Goal: Information Seeking & Learning: Learn about a topic

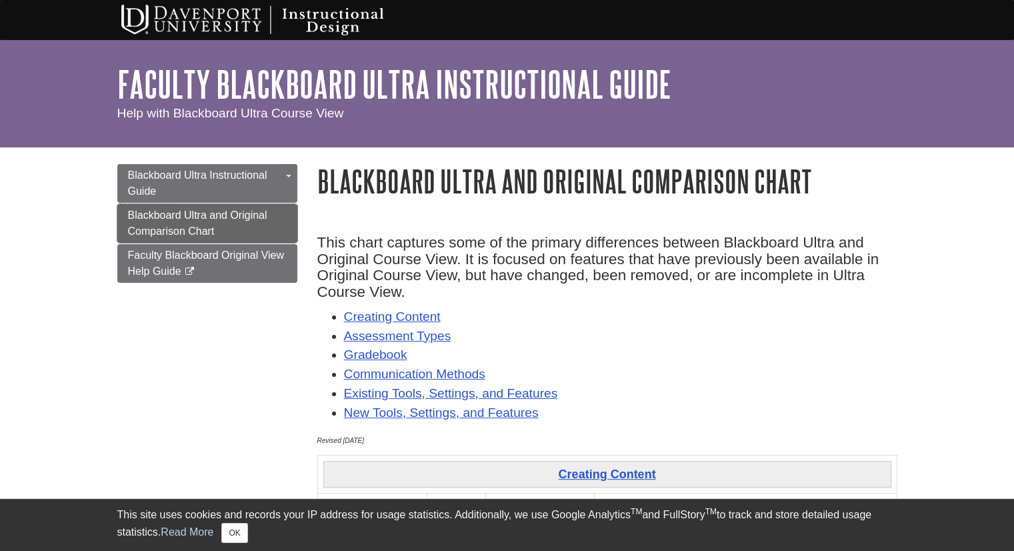
click at [203, 213] on span "Blackboard Ultra and Original Comparison Chart" at bounding box center [197, 222] width 139 height 27
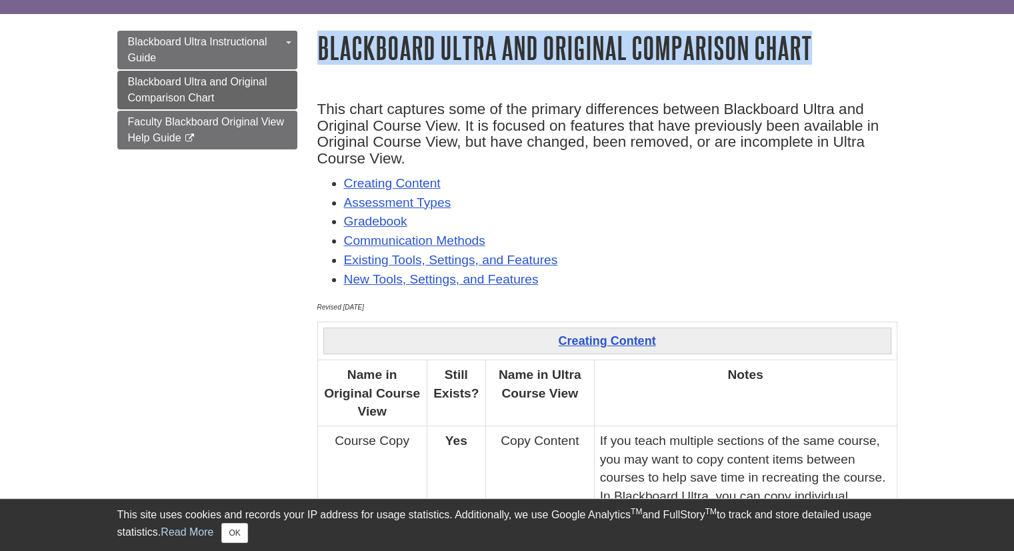
drag, startPoint x: 316, startPoint y: 40, endPoint x: 809, endPoint y: 17, distance: 493.3
copy h1 "Blackboard Ultra and Original Comparison Chart"
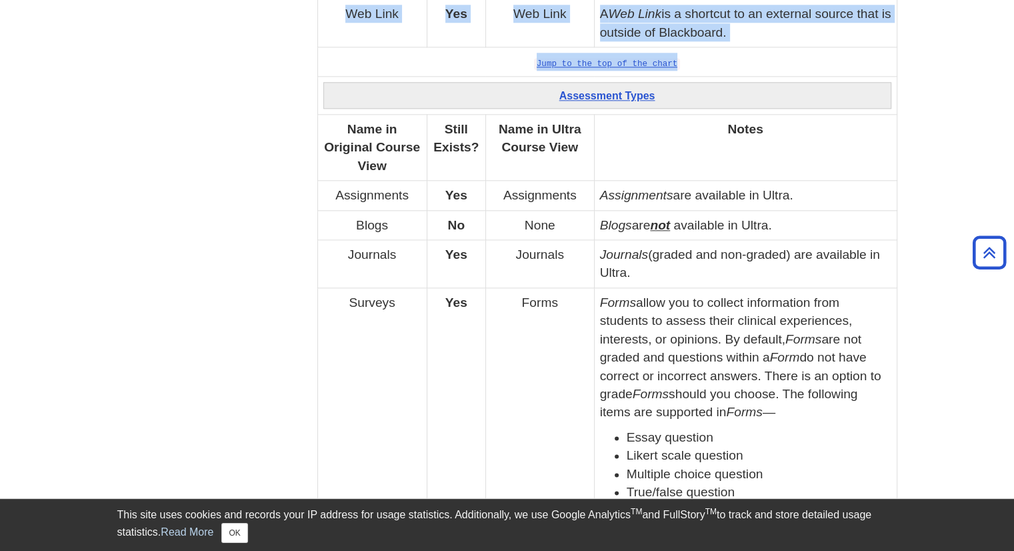
scroll to position [1512, 0]
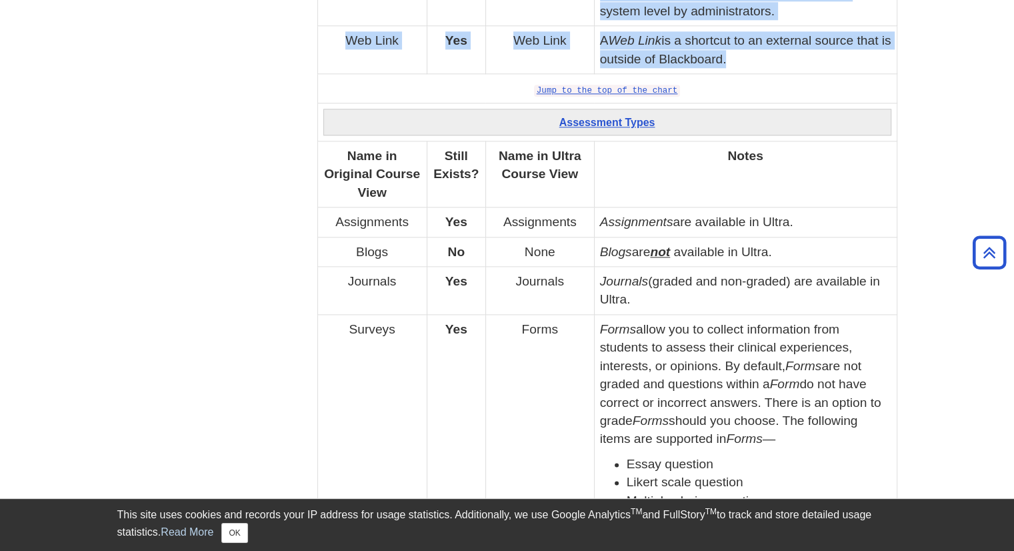
drag, startPoint x: 334, startPoint y: 273, endPoint x: 889, endPoint y: 64, distance: 592.7
copy tbody "Creating Content Name in Original Course View Still Exists? Name in Ultra Cours…"
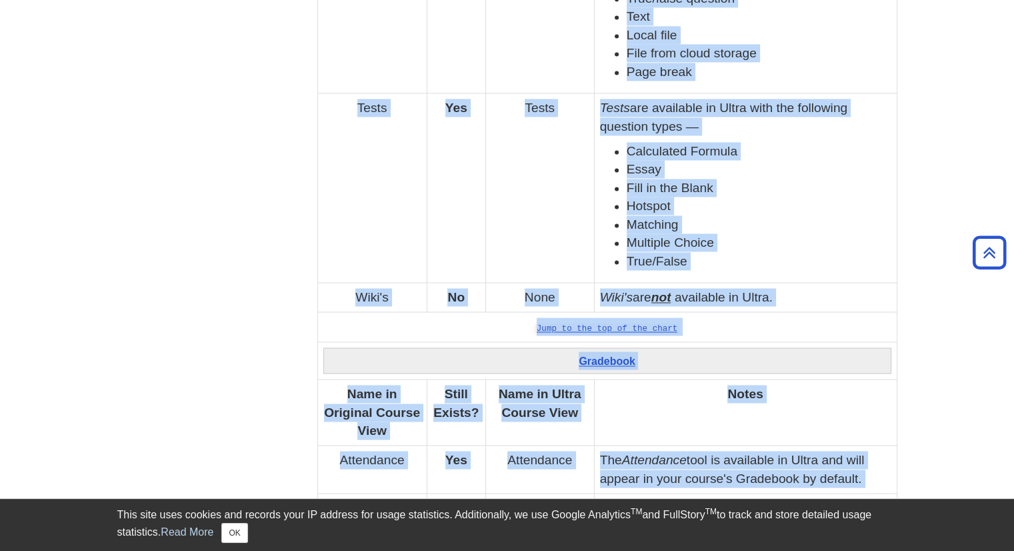
scroll to position [2059, 0]
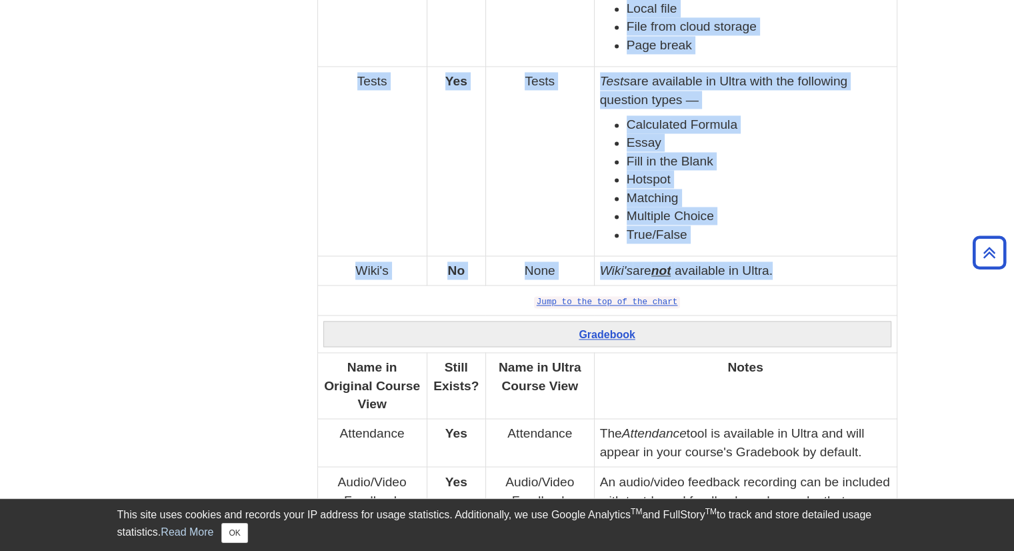
drag, startPoint x: 557, startPoint y: 49, endPoint x: 790, endPoint y: 265, distance: 317.6
copy tbody "Assessment Types Name in Original Course View Still Exists? Name in Ultra Cours…"
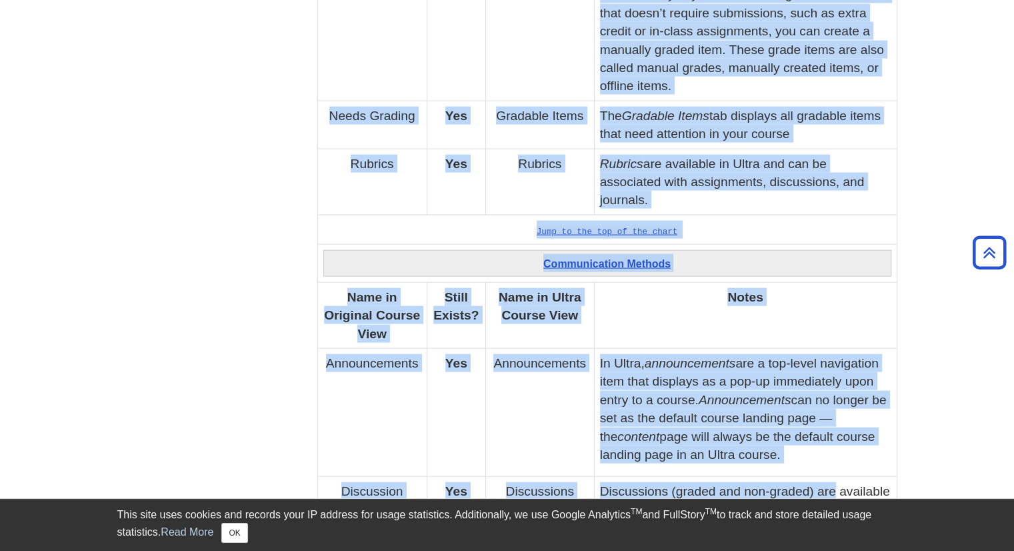
scroll to position [2686, 0]
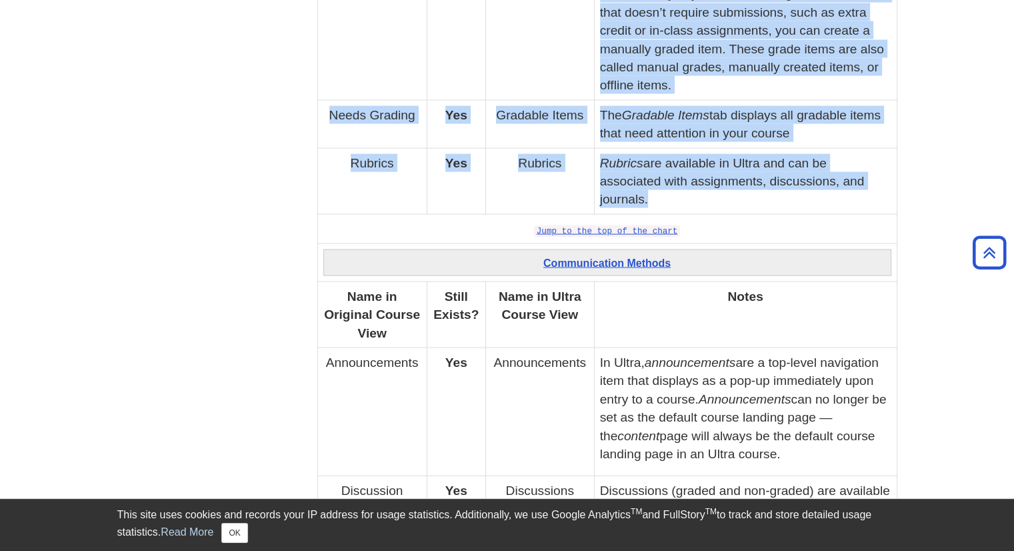
drag, startPoint x: 571, startPoint y: 129, endPoint x: 821, endPoint y: 206, distance: 262.4
click at [820, 206] on tbody "Creating Content Name in Original Course View Still Exists? Name in Ultra Cours…" at bounding box center [606, 219] width 579 height 4898
copy tbody "Gradebook Name in Original Course View Still Exists? Name in Ultra Course View …"
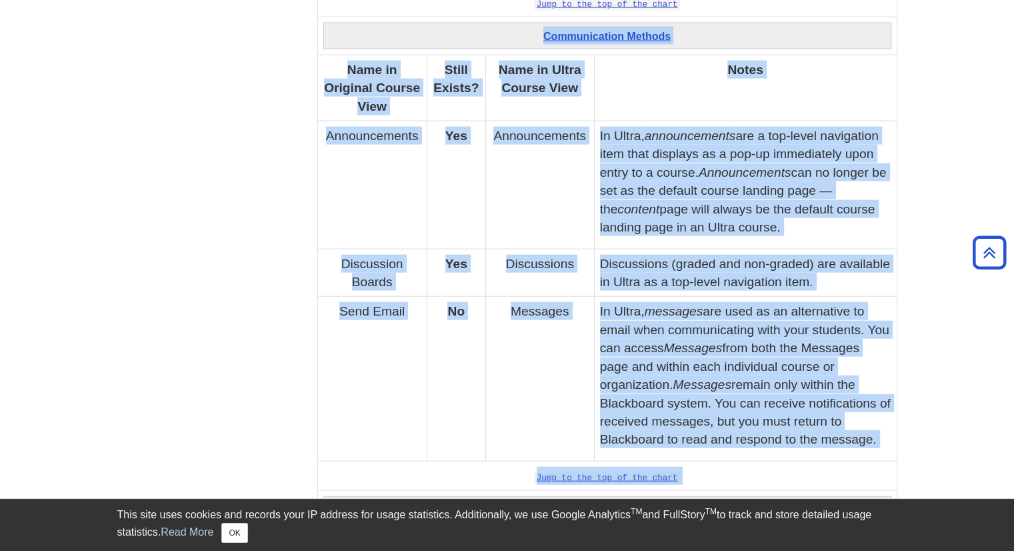
scroll to position [2939, 0]
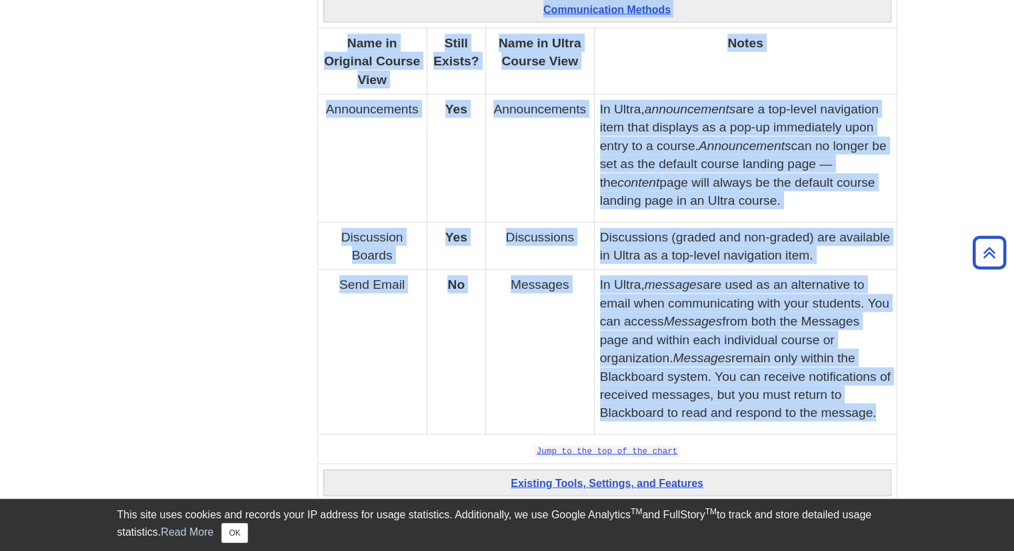
drag, startPoint x: 537, startPoint y: 58, endPoint x: 887, endPoint y: 409, distance: 495.5
copy tbody "Communication Methods Name in Original Course View Still Exists? Name in Ultra …"
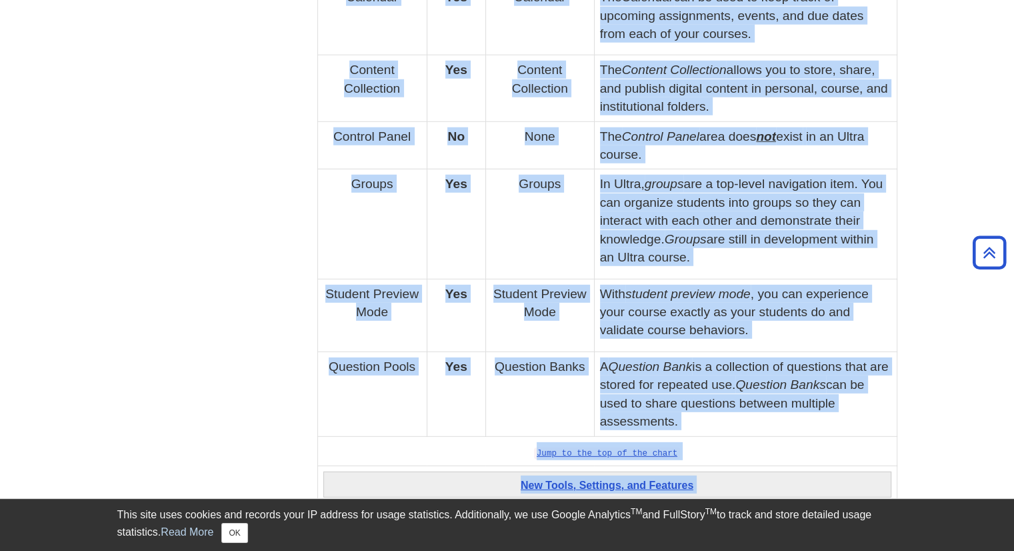
scroll to position [3766, 0]
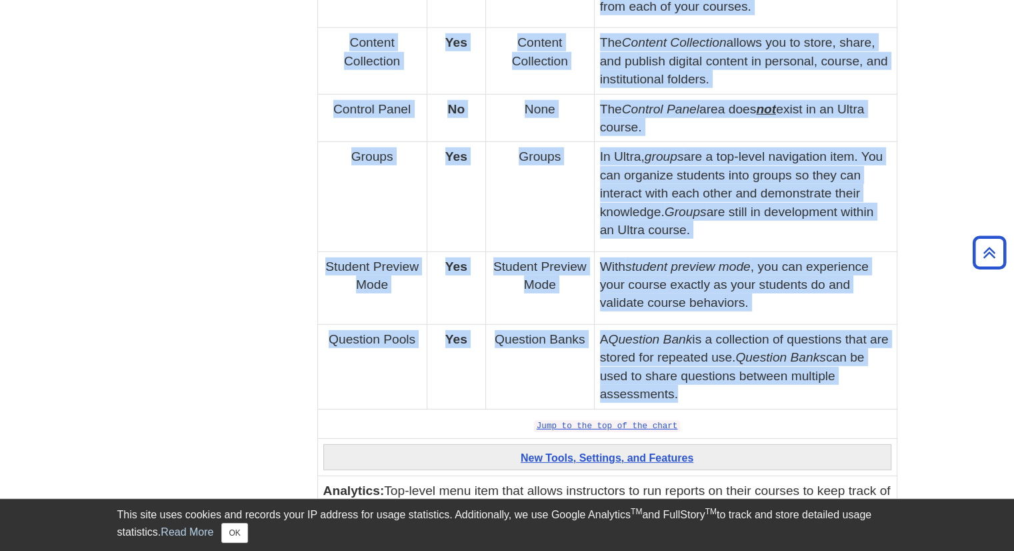
drag, startPoint x: 481, startPoint y: 70, endPoint x: 769, endPoint y: 383, distance: 425.2
copy tbody "Existing Tools, Settings, and Features Name in Original Course View Still Exist…"
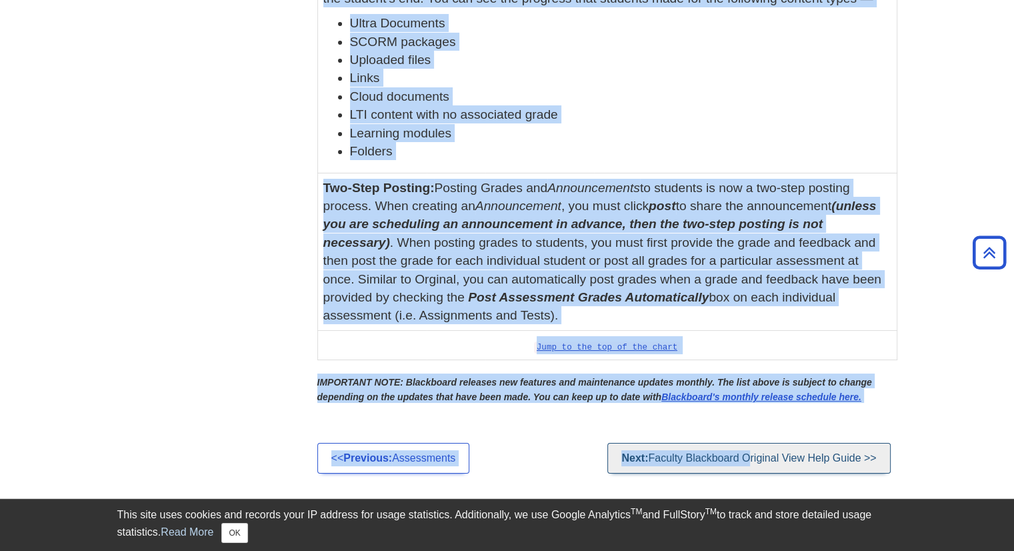
scroll to position [5020, 0]
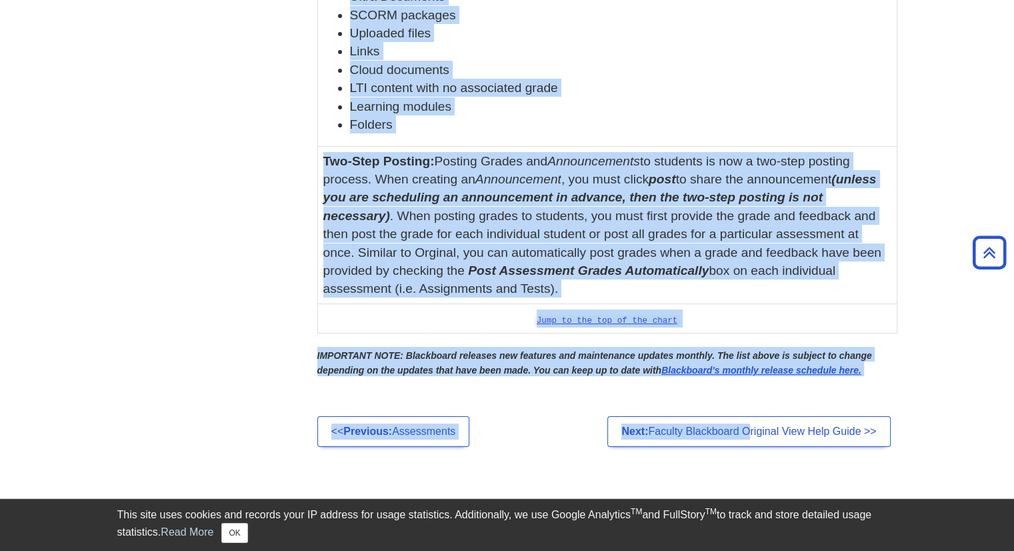
drag, startPoint x: 491, startPoint y: 182, endPoint x: 771, endPoint y: 307, distance: 306.2
copy tbody "New Tools, Settings, and Features Analytics: Top-level menu item that allows in…"
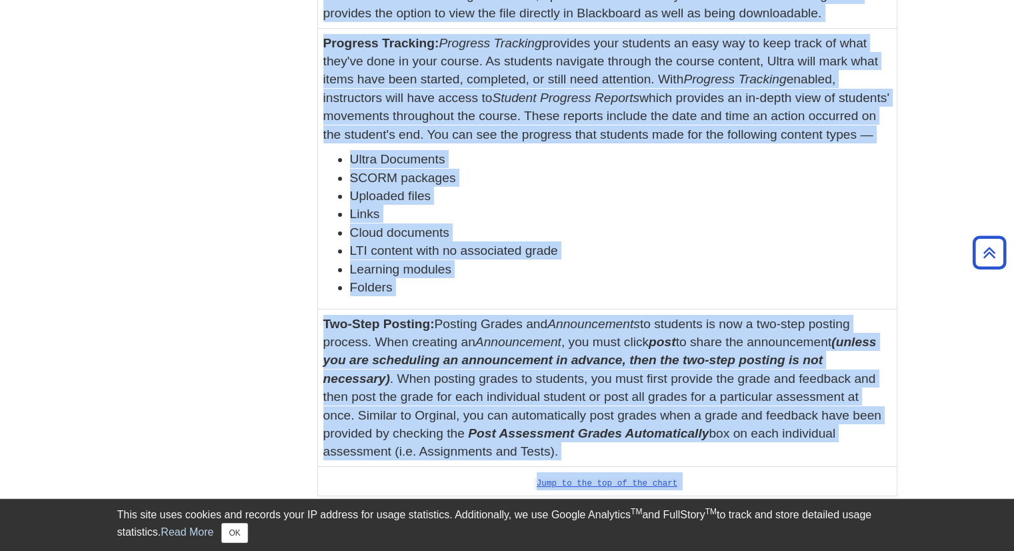
scroll to position [4614, 0]
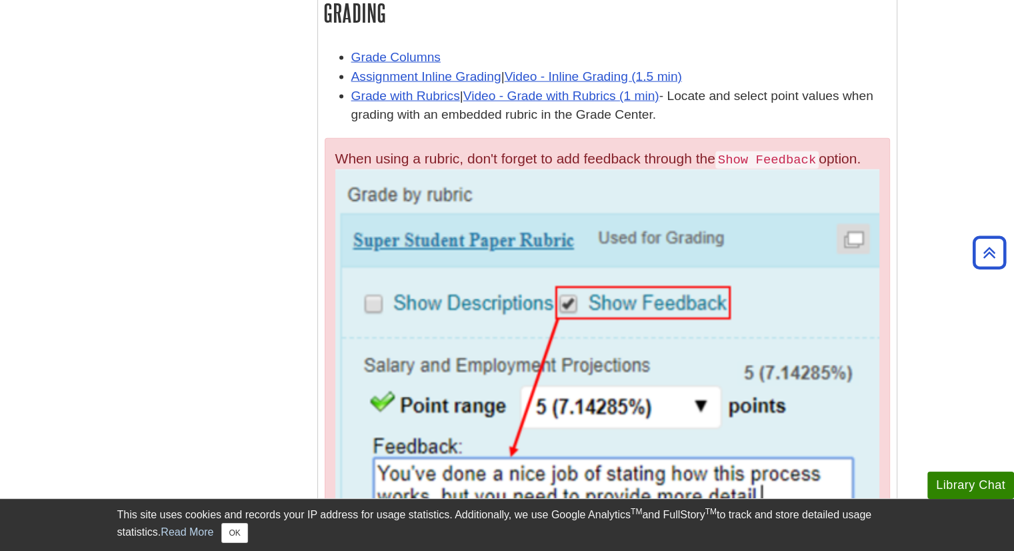
scroll to position [3397, 0]
